Goal: Task Accomplishment & Management: Manage account settings

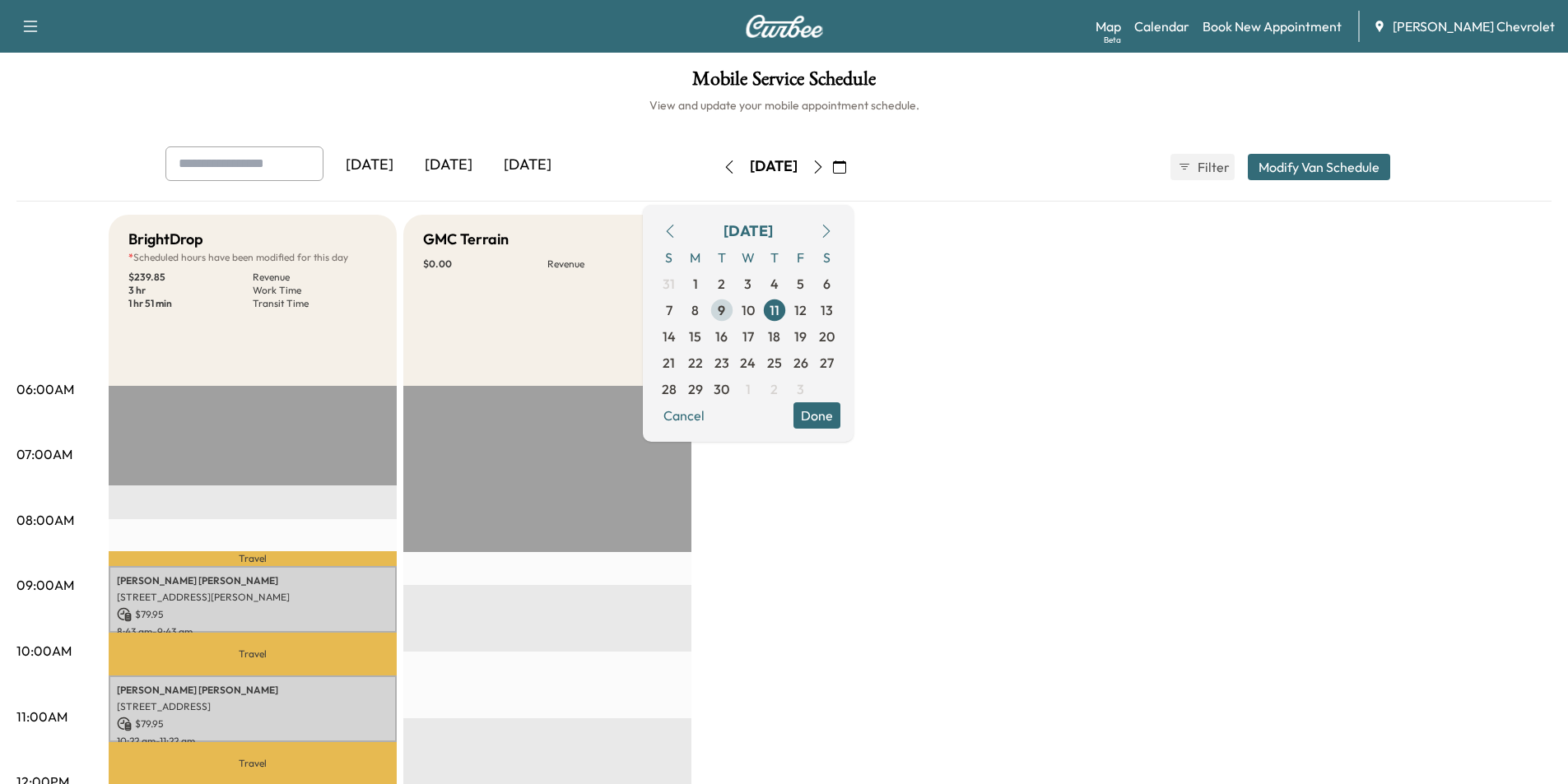
click at [725, 307] on span "9" at bounding box center [722, 310] width 8 height 20
click at [732, 307] on span "9" at bounding box center [728, 310] width 8 height 20
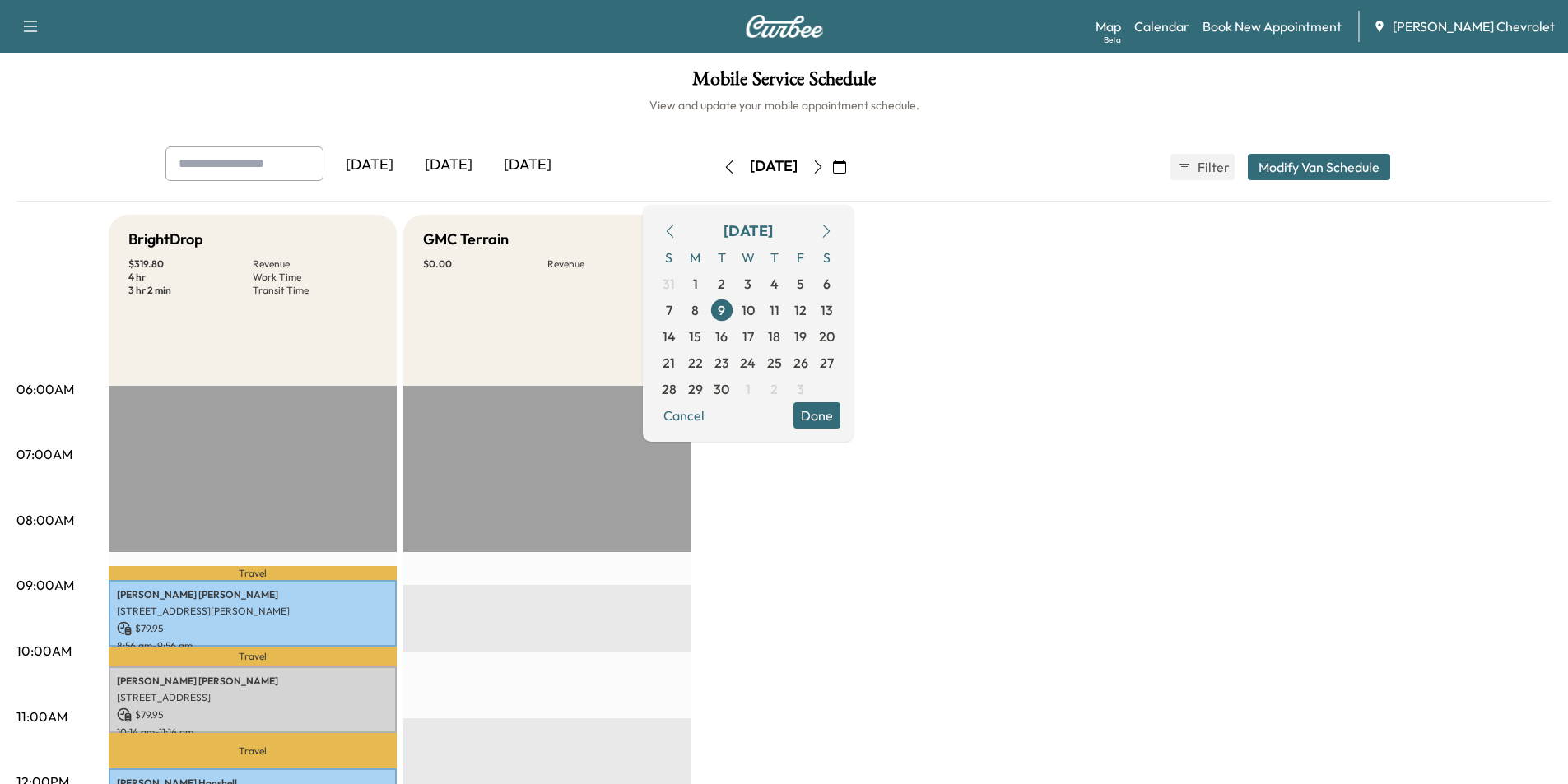
click at [841, 421] on button "Done" at bounding box center [816, 416] width 47 height 27
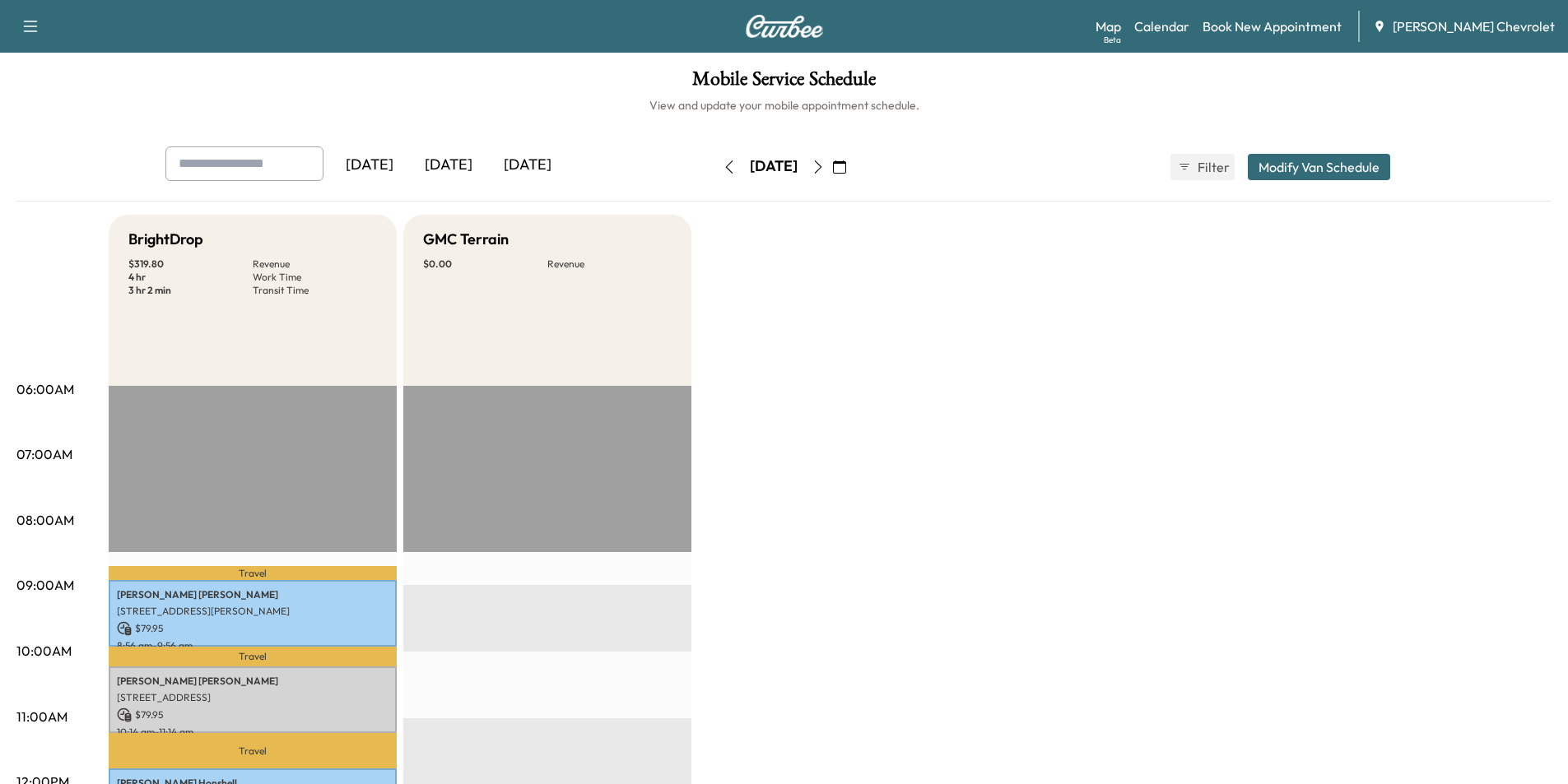
click at [846, 166] on icon "button" at bounding box center [840, 167] width 13 height 13
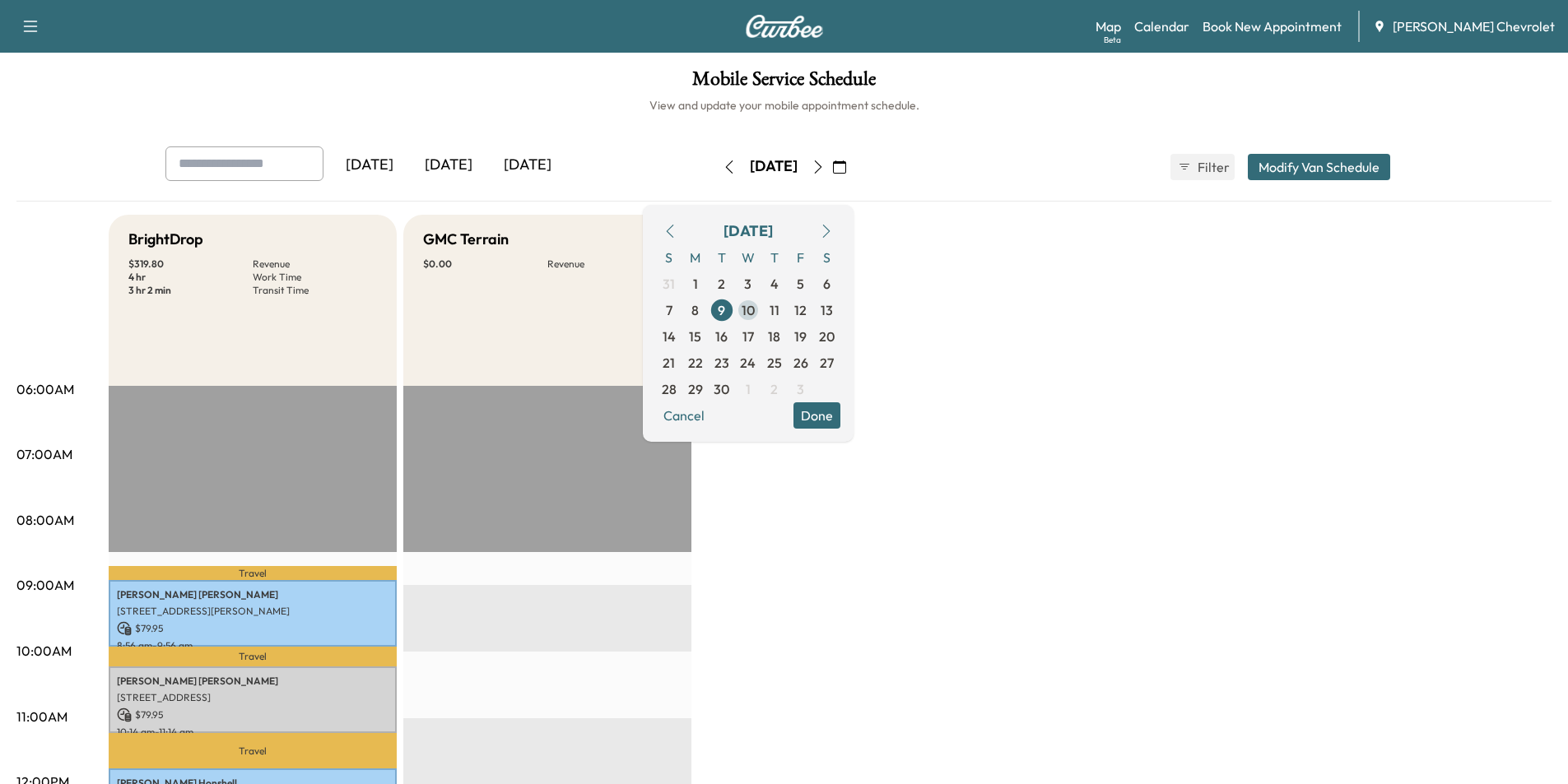
click at [755, 312] on span "10" at bounding box center [748, 310] width 13 height 20
click at [741, 312] on span "9" at bounding box center [727, 310] width 27 height 27
click at [755, 311] on span "10" at bounding box center [748, 310] width 13 height 20
click at [741, 311] on span "9" at bounding box center [727, 310] width 27 height 27
click at [755, 311] on span "10" at bounding box center [748, 310] width 13 height 20
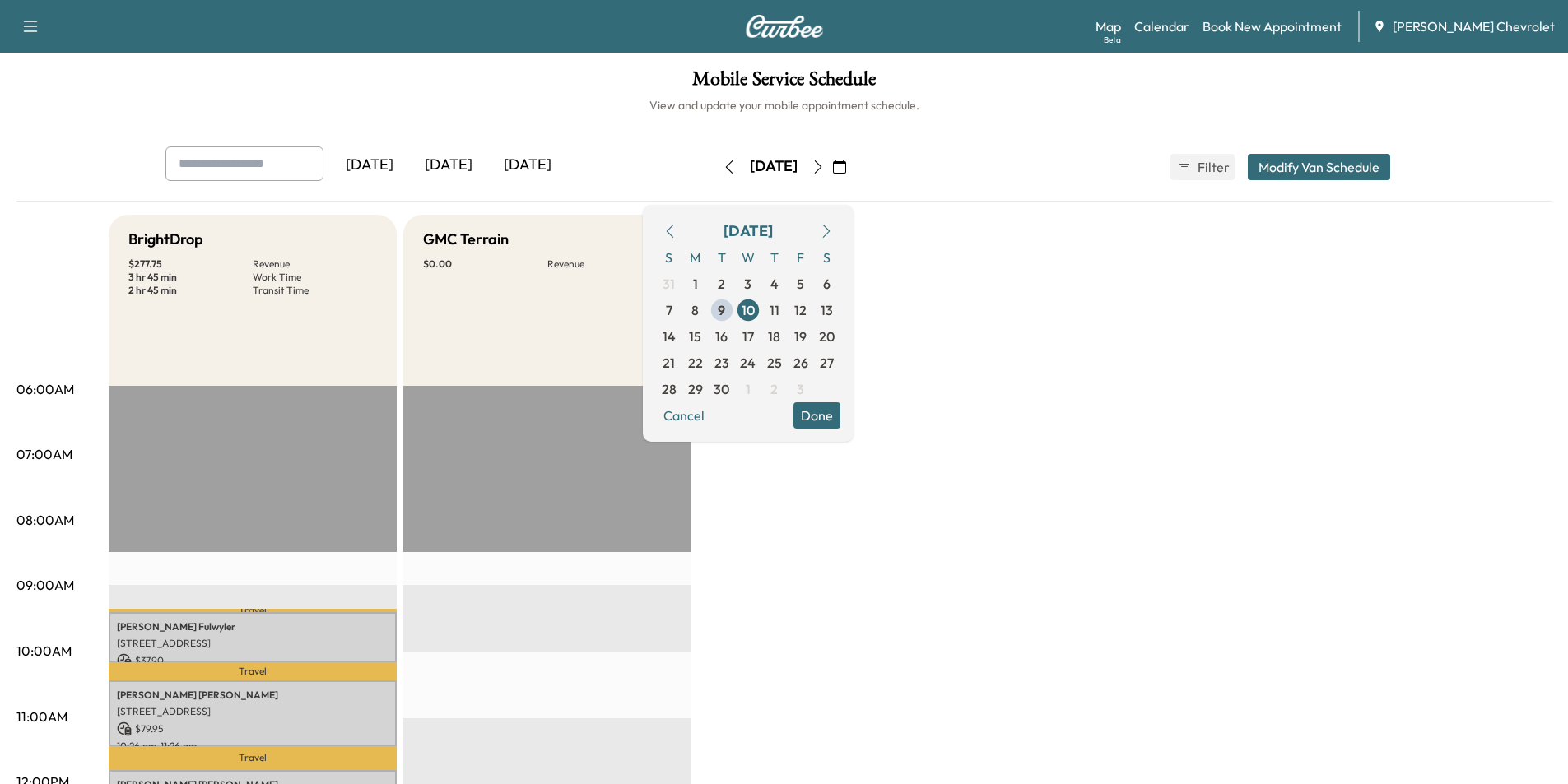
click at [841, 409] on button "Done" at bounding box center [816, 416] width 47 height 27
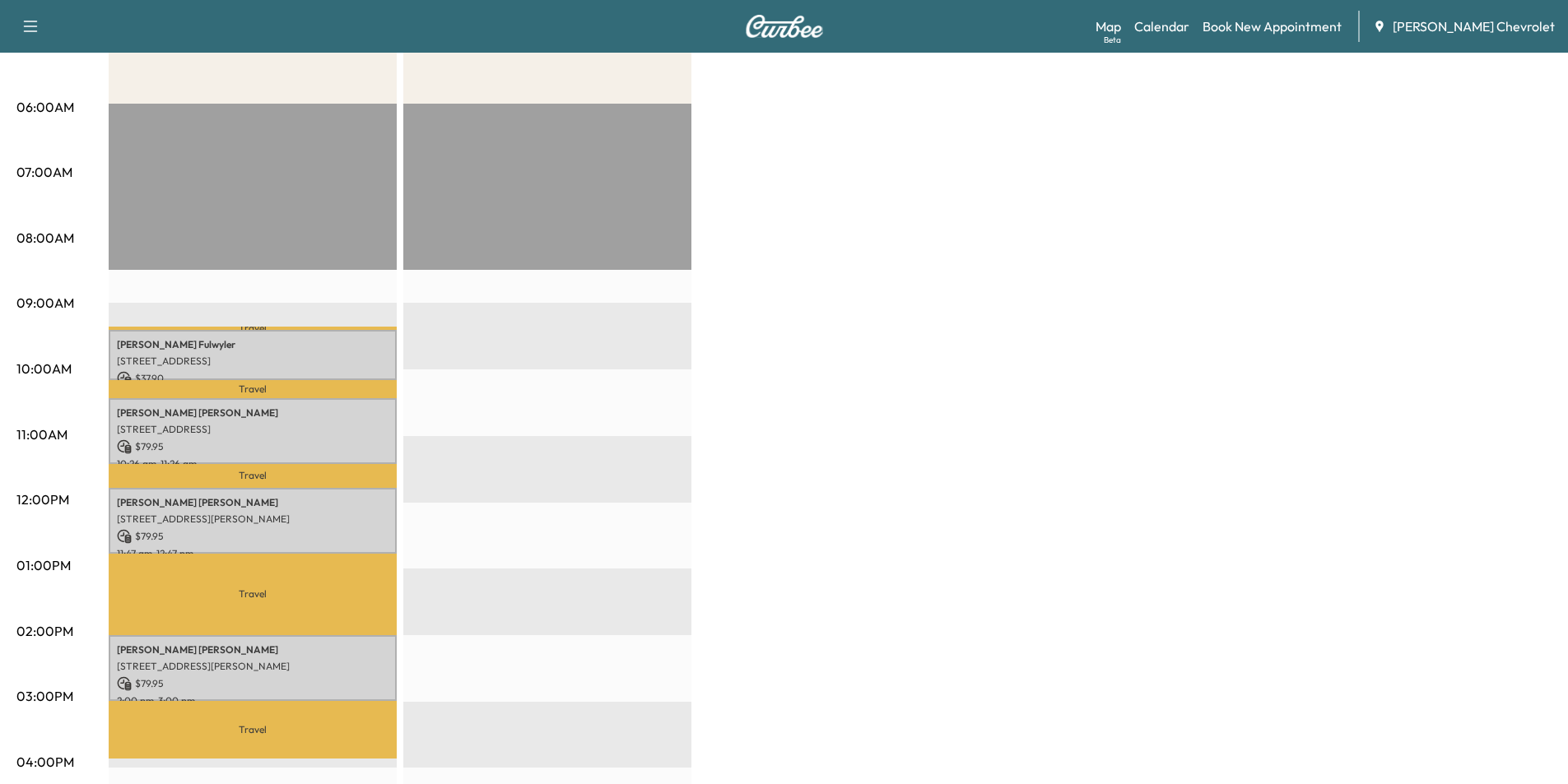
scroll to position [411, 0]
